Goal: Information Seeking & Learning: Understand process/instructions

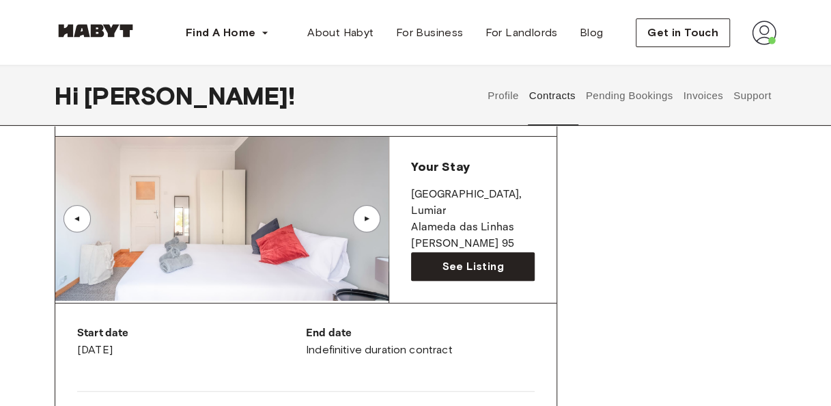
click at [699, 94] on button "Invoices" at bounding box center [703, 96] width 43 height 60
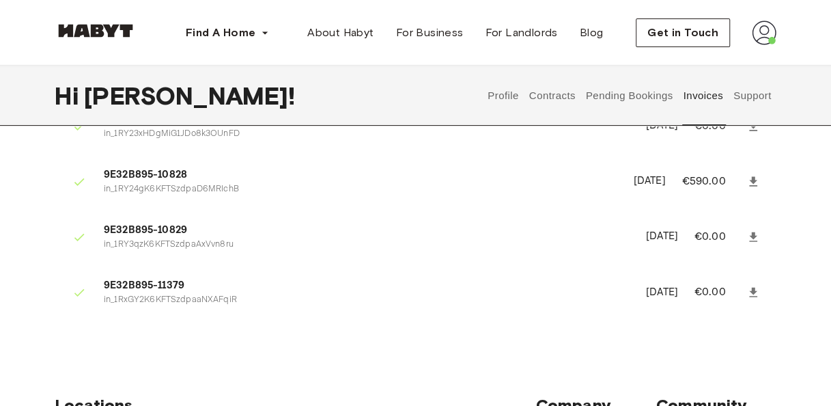
click at [749, 94] on button "Support" at bounding box center [753, 96] width 42 height 60
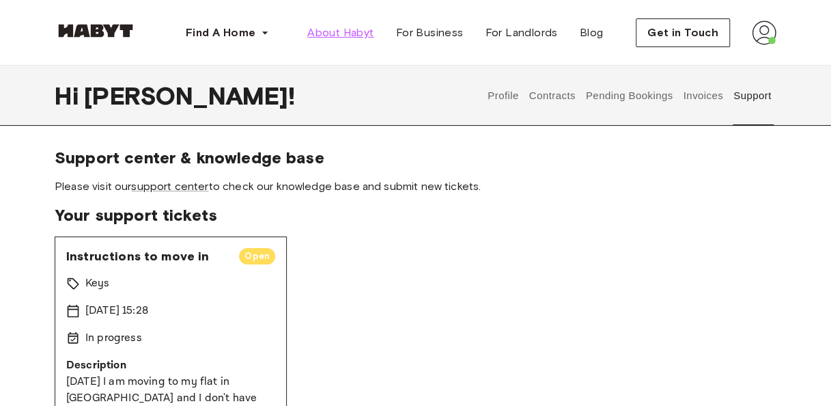
click at [359, 36] on span "About Habyt" at bounding box center [340, 33] width 66 height 16
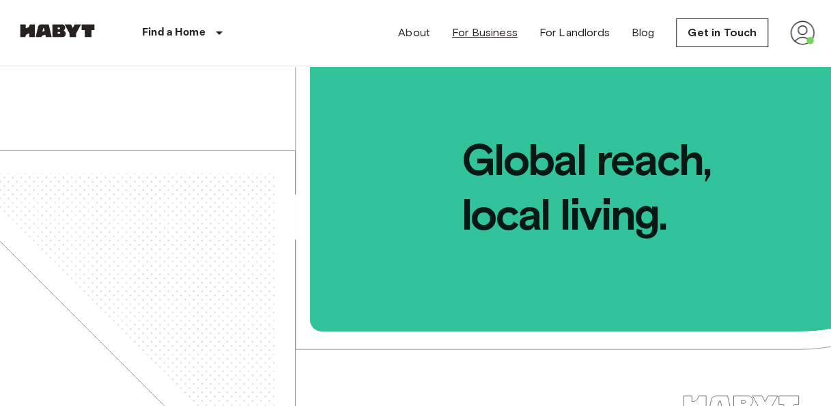
click at [501, 25] on link "For Business" at bounding box center [485, 33] width 66 height 16
click at [803, 31] on img at bounding box center [802, 32] width 25 height 25
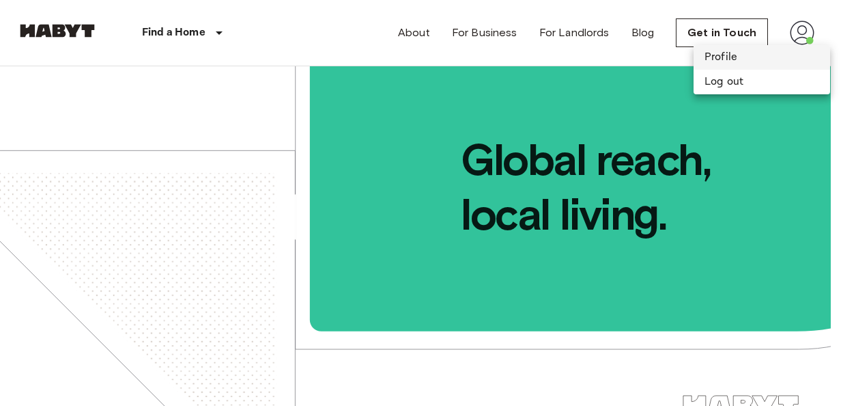
click at [752, 51] on li "Profile" at bounding box center [762, 57] width 137 height 25
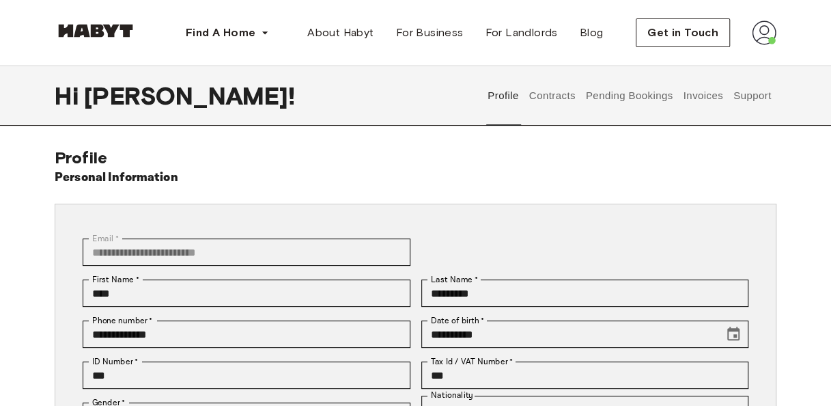
click at [641, 96] on button "Pending Bookings" at bounding box center [629, 96] width 91 height 60
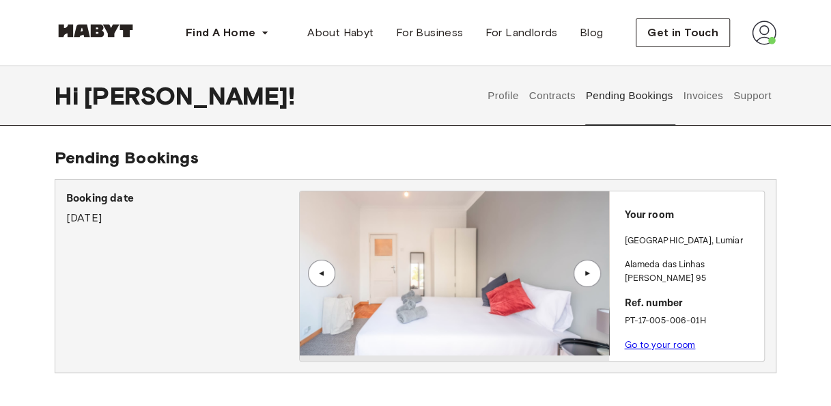
click at [746, 100] on button "Support" at bounding box center [753, 96] width 42 height 60
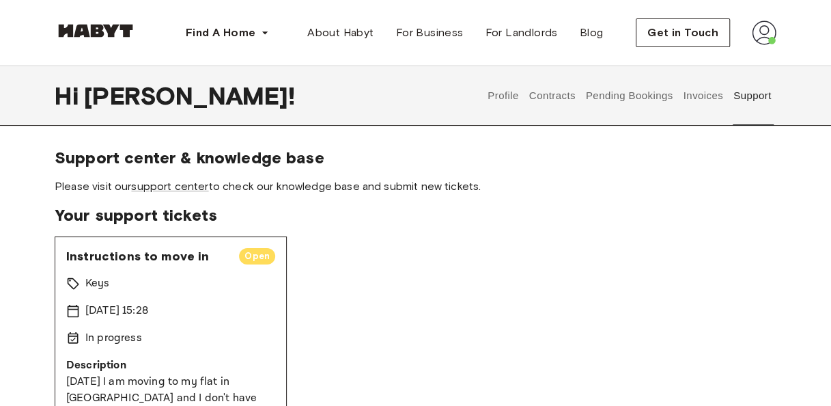
click at [504, 98] on button "Profile" at bounding box center [503, 96] width 35 height 60
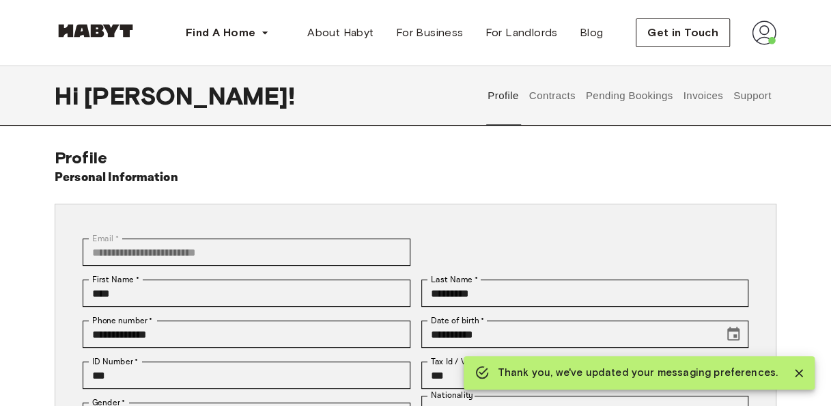
click at [555, 98] on button "Contracts" at bounding box center [552, 96] width 50 height 60
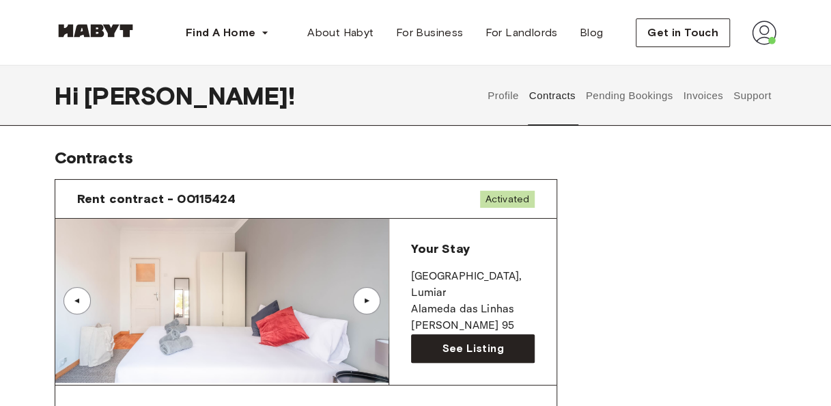
click at [619, 96] on button "Pending Bookings" at bounding box center [629, 96] width 91 height 60
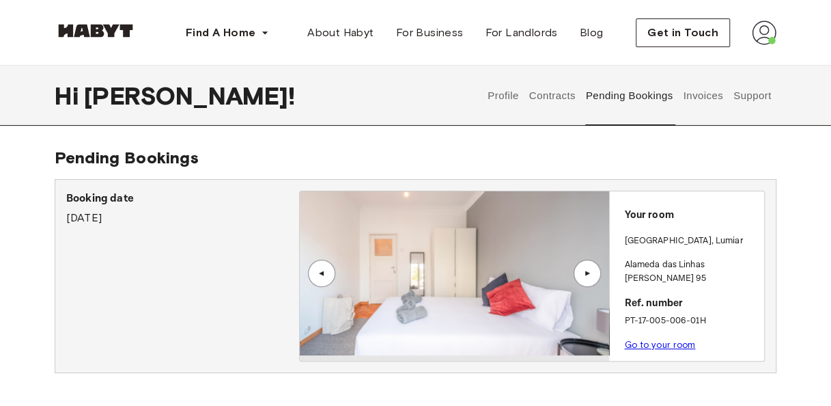
click at [708, 108] on button "Invoices" at bounding box center [703, 96] width 43 height 60
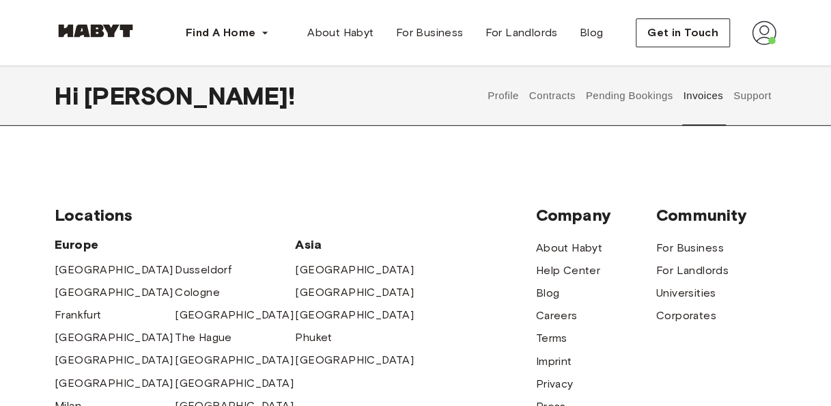
scroll to position [281, 0]
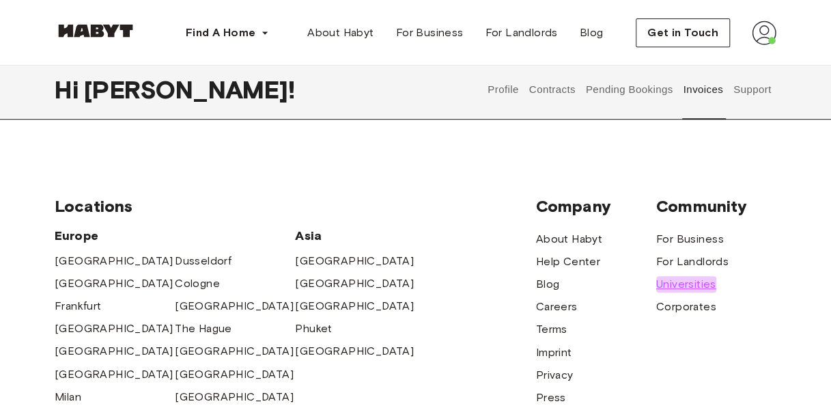
click at [705, 283] on span "Universities" at bounding box center [686, 284] width 60 height 16
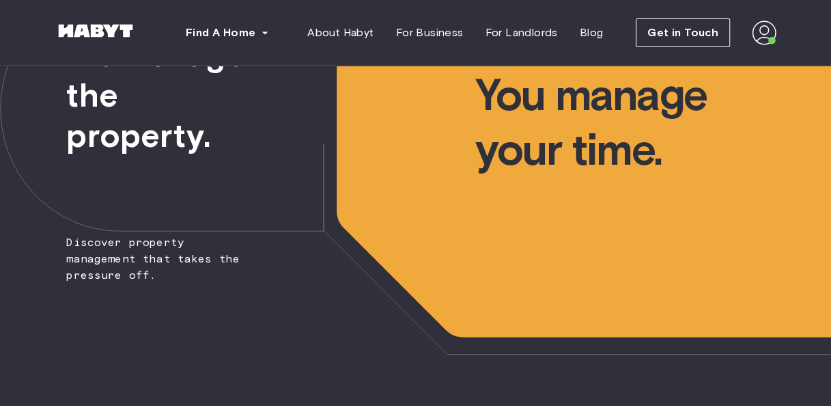
scroll to position [16, 0]
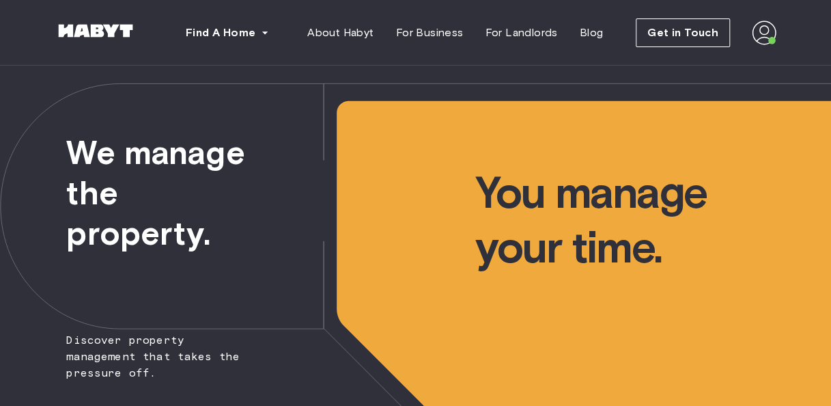
click at [768, 30] on img at bounding box center [764, 32] width 25 height 25
click at [723, 70] on span "Profile" at bounding box center [723, 64] width 34 height 16
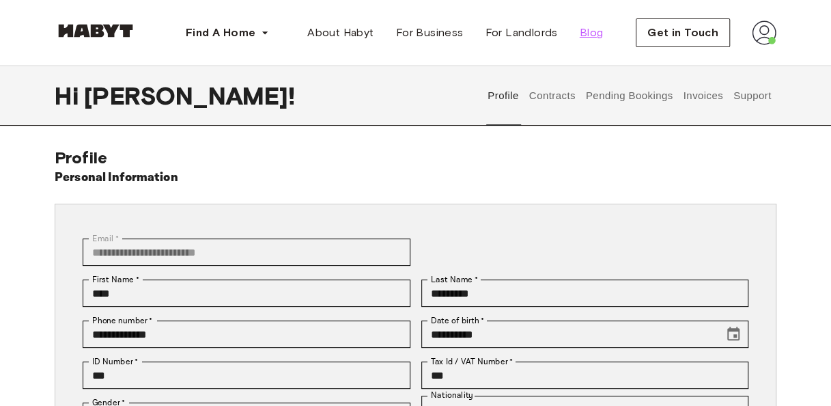
click at [594, 29] on span "Blog" at bounding box center [592, 33] width 24 height 16
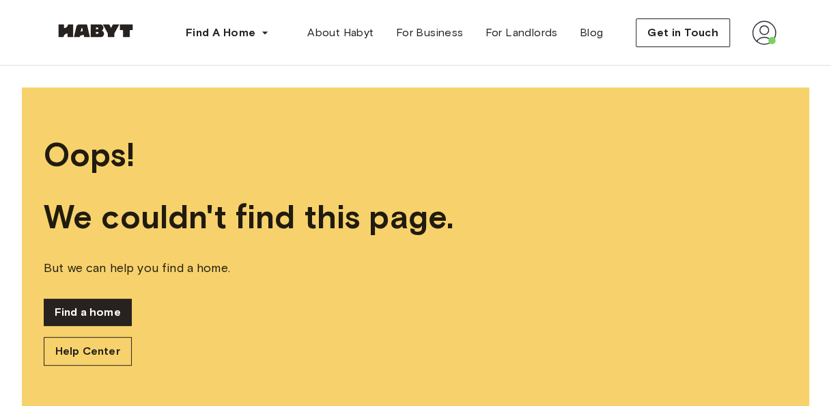
scroll to position [28, 0]
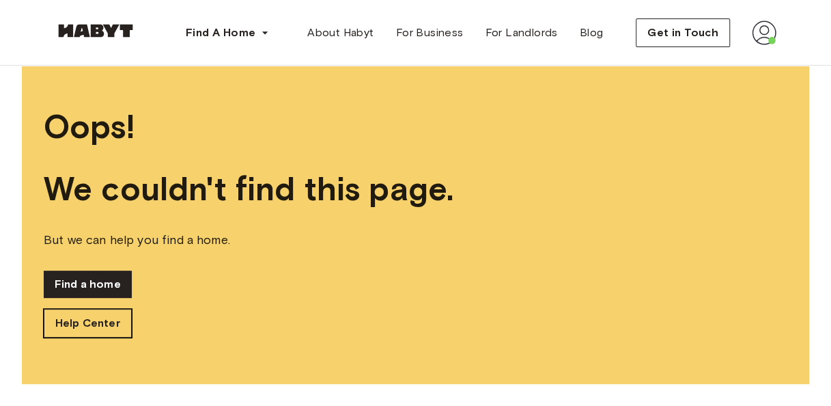
click at [116, 318] on link "Help Center" at bounding box center [88, 323] width 88 height 29
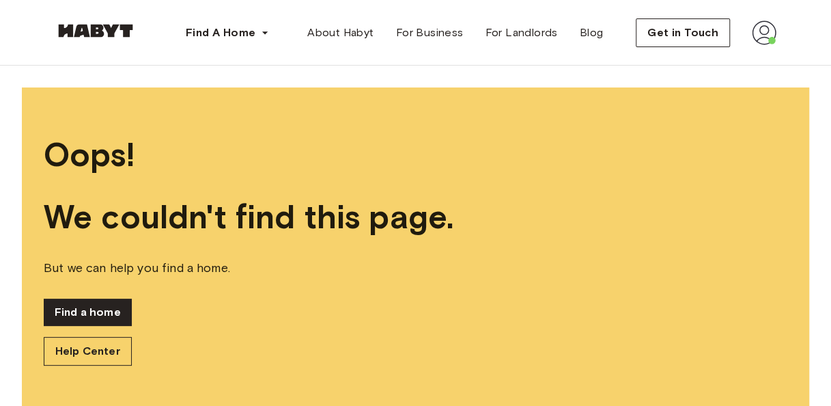
click at [765, 27] on img at bounding box center [764, 32] width 25 height 25
click at [739, 64] on div "Profile Log out" at bounding box center [736, 78] width 82 height 66
click at [767, 36] on img at bounding box center [764, 32] width 25 height 25
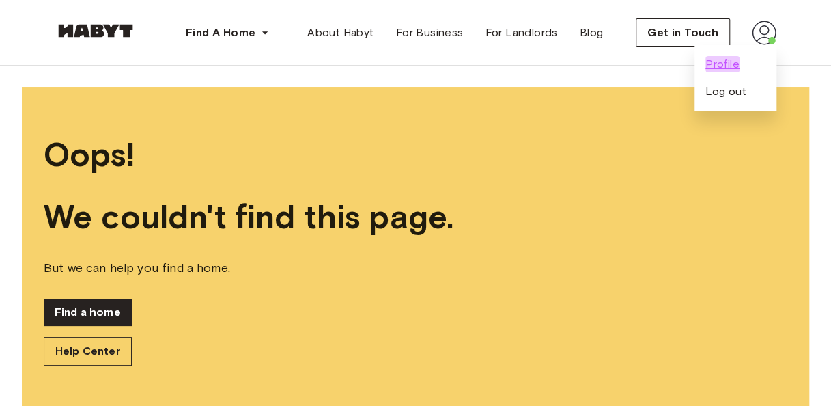
click at [716, 59] on span "Profile" at bounding box center [723, 64] width 34 height 16
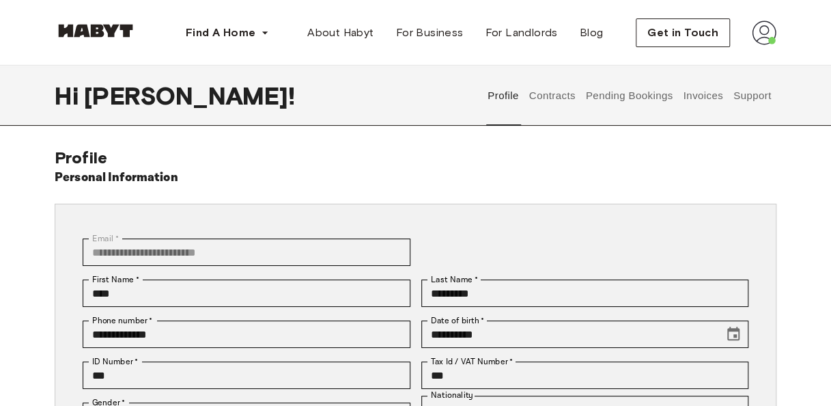
click at [751, 94] on button "Support" at bounding box center [753, 96] width 42 height 60
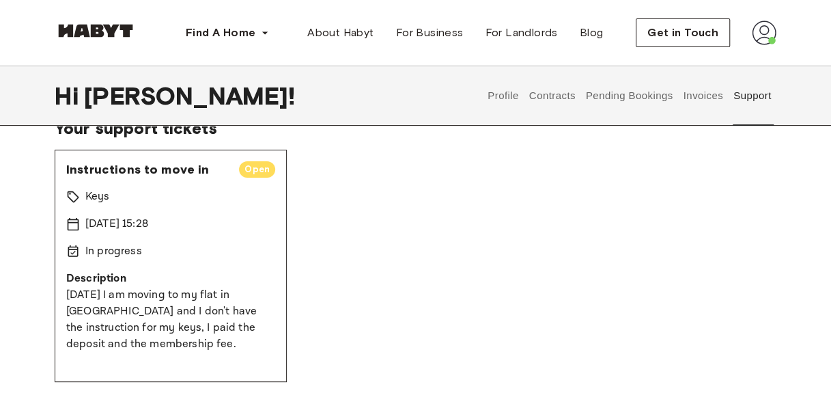
scroll to position [92, 0]
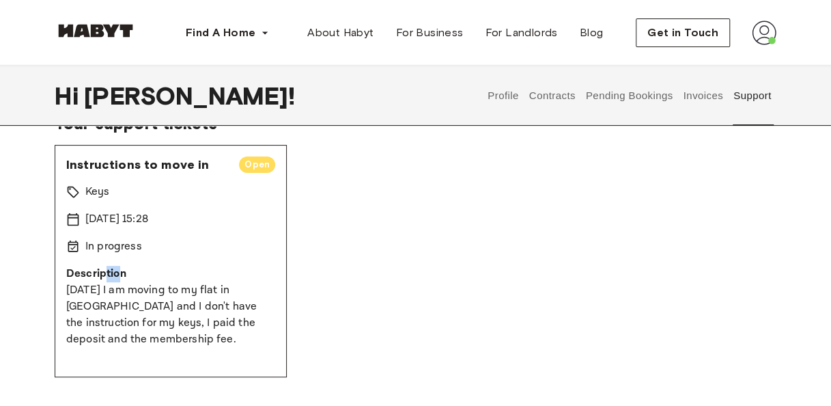
drag, startPoint x: 104, startPoint y: 273, endPoint x: 117, endPoint y: 276, distance: 13.9
click at [117, 276] on p "Description" at bounding box center [170, 274] width 209 height 16
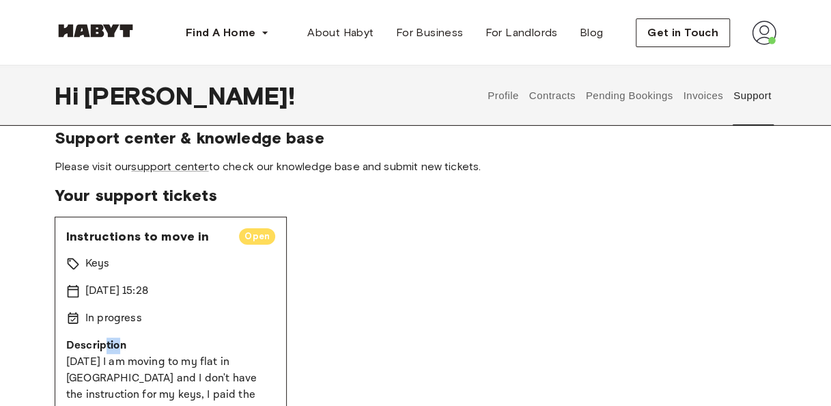
scroll to position [5, 0]
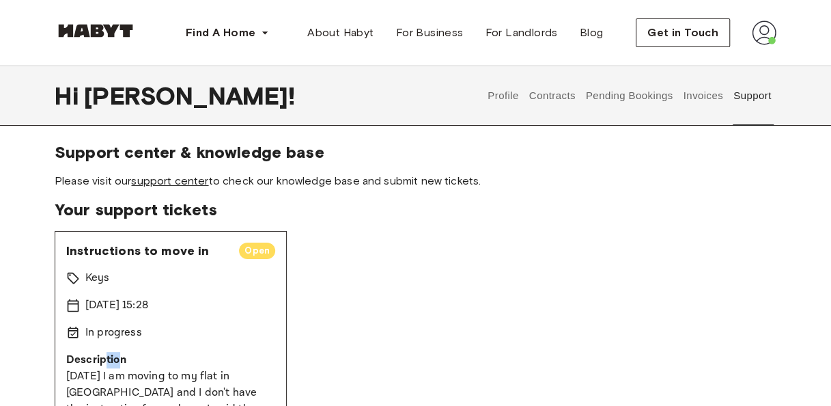
click at [165, 180] on link "support center" at bounding box center [169, 180] width 77 height 13
click at [250, 250] on span "Open" at bounding box center [257, 251] width 36 height 14
click at [109, 283] on p "Keys" at bounding box center [97, 278] width 25 height 16
click at [109, 299] on p "[DATE] 15:28" at bounding box center [116, 305] width 63 height 16
click at [102, 344] on div "Instructions to move in Open Keys 17 Aug 2025 15:28 In progress Description Tom…" at bounding box center [171, 347] width 232 height 232
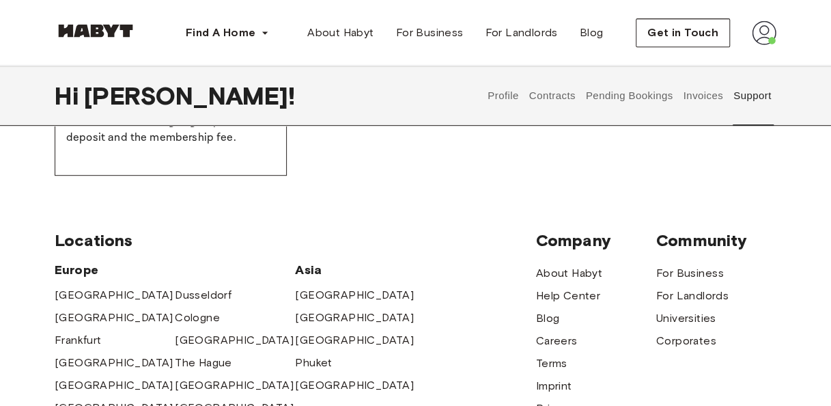
scroll to position [294, 0]
click at [589, 298] on span "Help Center" at bounding box center [568, 295] width 64 height 16
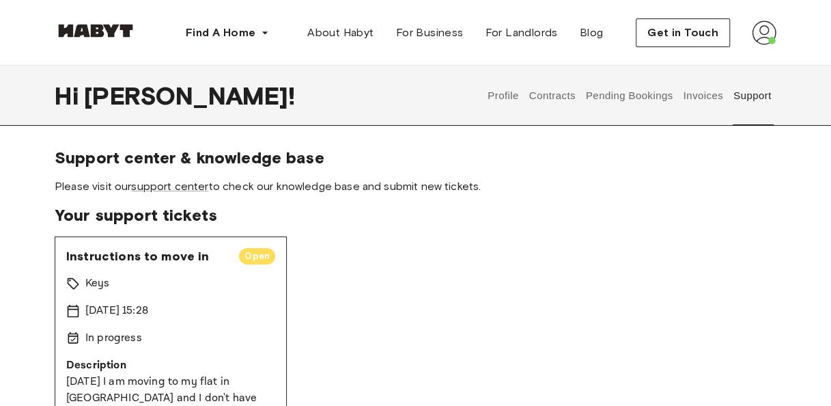
click at [92, 257] on span "Instructions to move in" at bounding box center [147, 256] width 162 height 16
click at [634, 101] on button "Pending Bookings" at bounding box center [629, 96] width 91 height 60
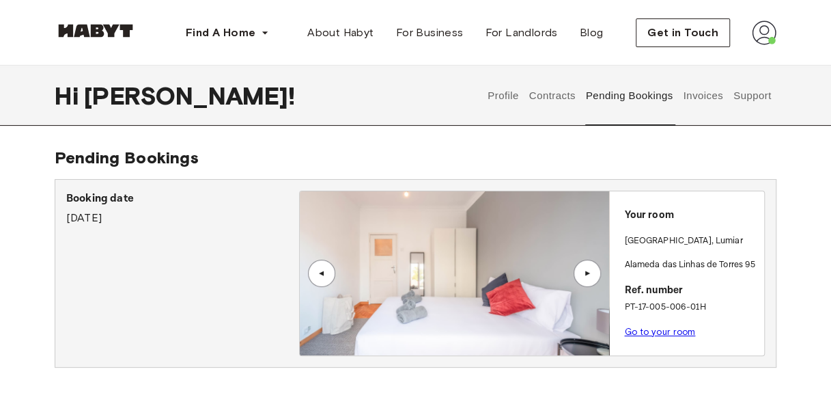
click at [547, 92] on button "Contracts" at bounding box center [552, 96] width 50 height 60
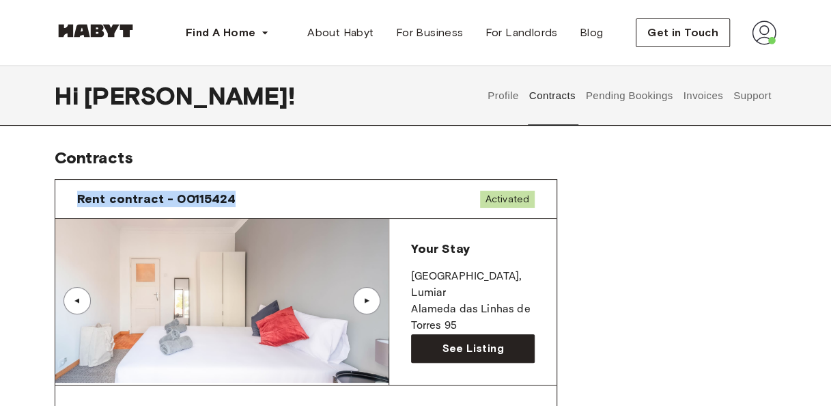
drag, startPoint x: 227, startPoint y: 196, endPoint x: 74, endPoint y: 193, distance: 153.7
click at [74, 193] on div "Rent contract - 00115424 Activated" at bounding box center [305, 199] width 501 height 39
copy span "Rent contract - 00115424"
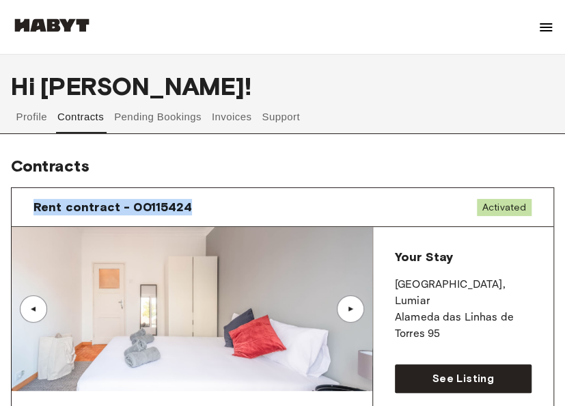
click at [230, 116] on button "Invoices" at bounding box center [231, 116] width 43 height 33
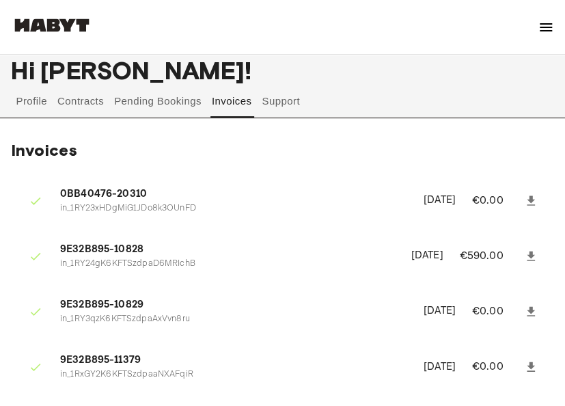
scroll to position [3, 0]
